Goal: Transaction & Acquisition: Purchase product/service

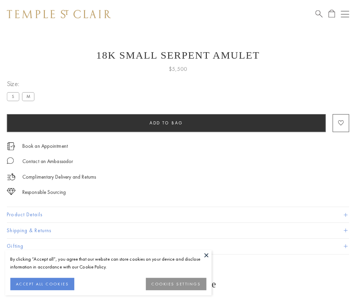
scroll to position [3, 0]
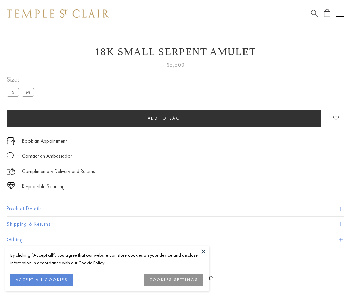
click at [164, 118] on span "Add to bag" at bounding box center [163, 118] width 33 height 6
